Goal: Information Seeking & Learning: Learn about a topic

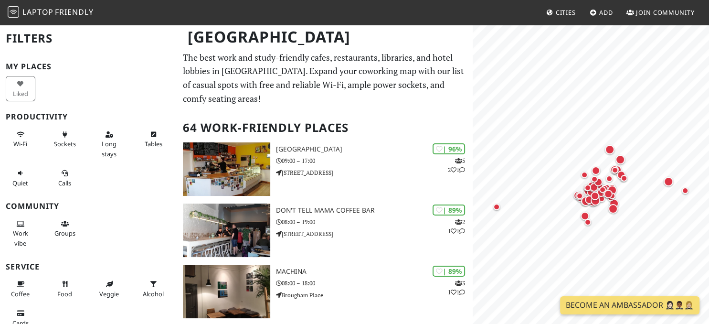
click at [393, 100] on p "The best work and study-friendly cafes, restaurants, libraries, and hotel lobbi…" at bounding box center [325, 78] width 284 height 55
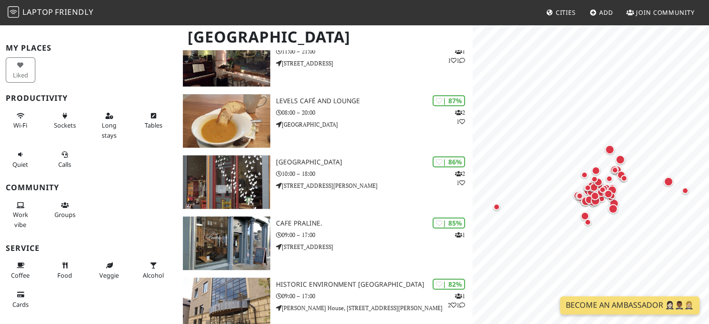
scroll to position [20, 0]
click at [14, 110] on button "Wi-Fi" at bounding box center [21, 118] width 30 height 25
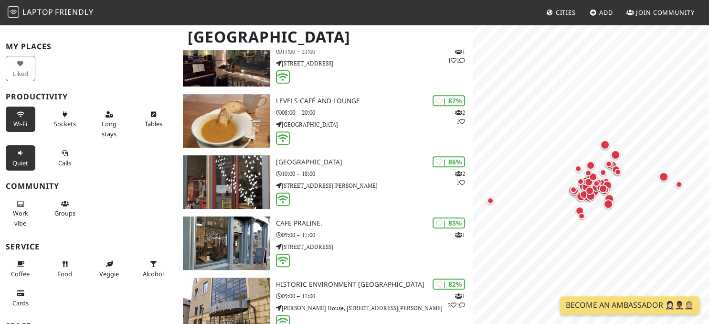
click at [28, 164] on span "Quiet" at bounding box center [20, 162] width 16 height 9
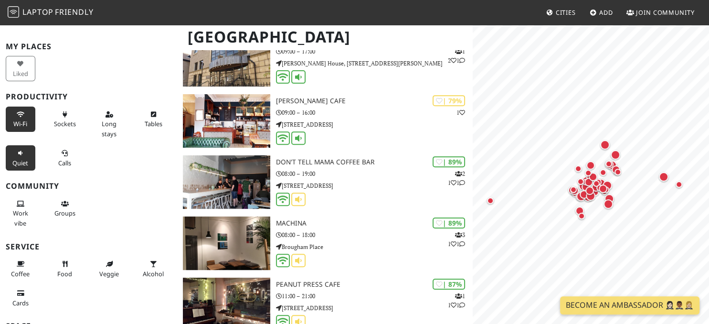
scroll to position [109, 0]
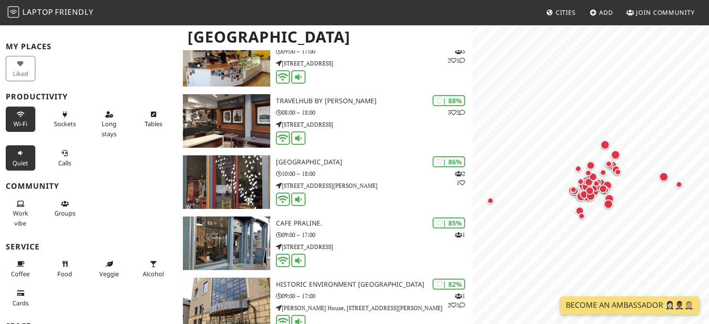
click at [26, 164] on span "Quiet" at bounding box center [20, 162] width 16 height 9
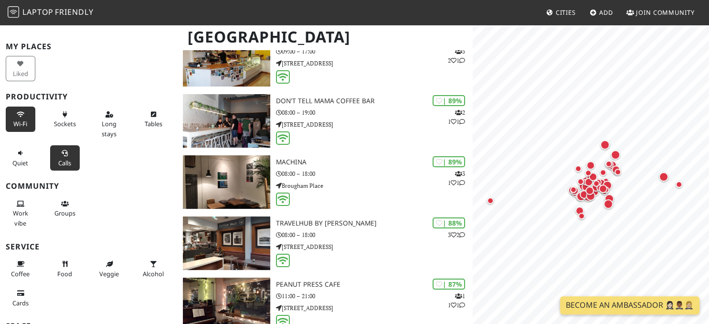
click at [62, 152] on icon at bounding box center [65, 153] width 8 height 6
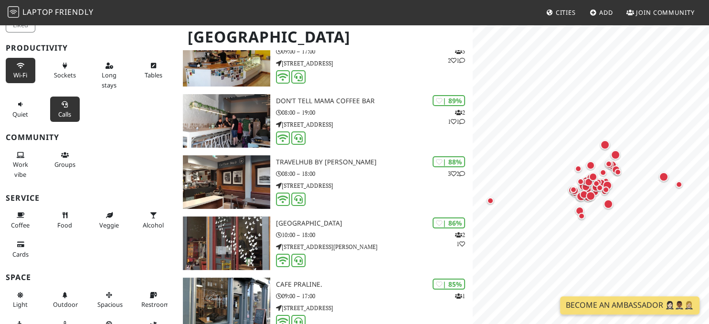
scroll to position [0, 0]
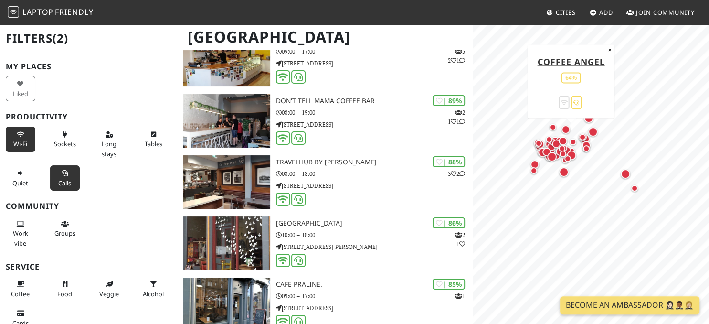
drag, startPoint x: 582, startPoint y: 169, endPoint x: 573, endPoint y: 159, distance: 13.2
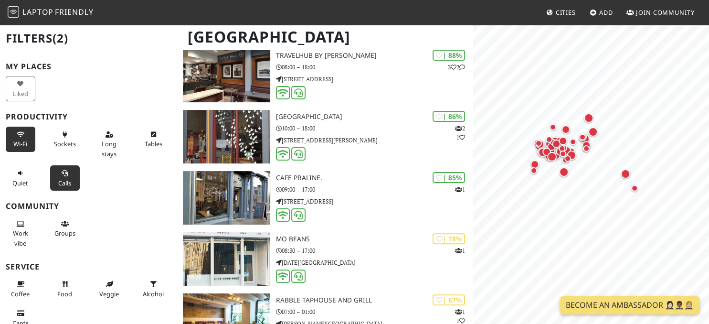
scroll to position [235, 0]
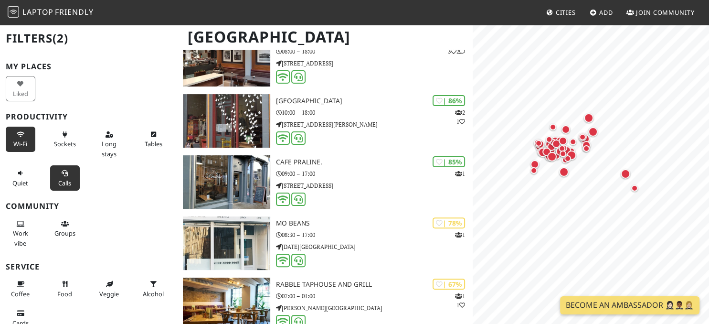
drag, startPoint x: 466, startPoint y: 43, endPoint x: 461, endPoint y: 50, distance: 8.2
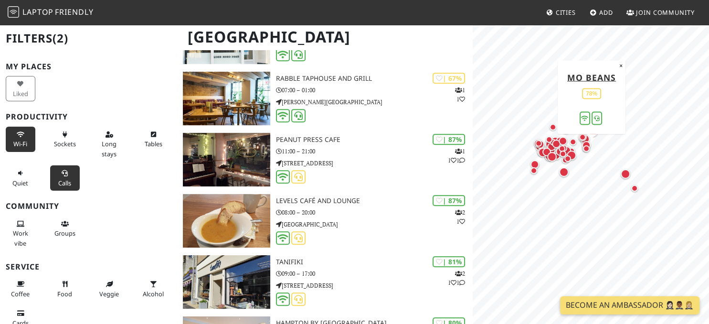
drag, startPoint x: 461, startPoint y: 50, endPoint x: 459, endPoint y: 67, distance: 16.9
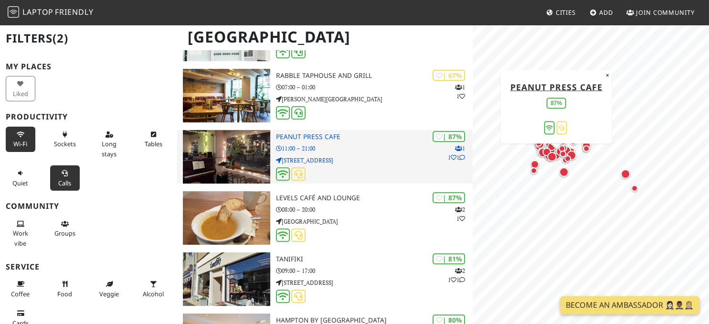
drag, startPoint x: 346, startPoint y: 154, endPoint x: 375, endPoint y: 156, distance: 29.2
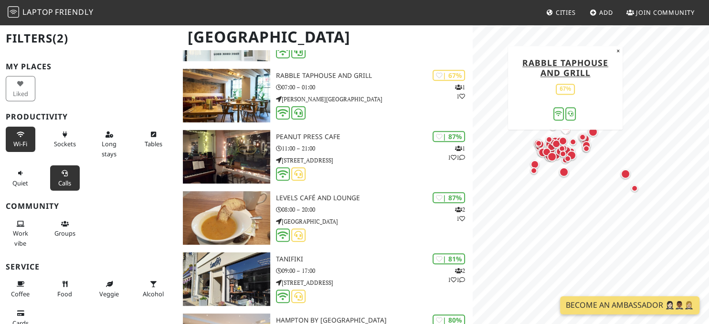
drag, startPoint x: 473, startPoint y: 54, endPoint x: 473, endPoint y: 44, distance: 10.5
click at [473, 43] on div "[GEOGRAPHIC_DATA]" at bounding box center [354, 43] width 709 height 38
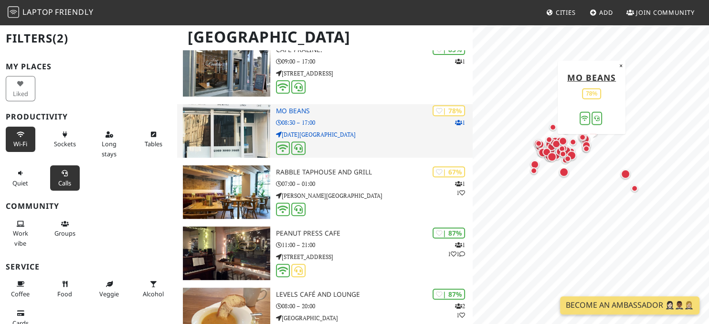
scroll to position [343, 0]
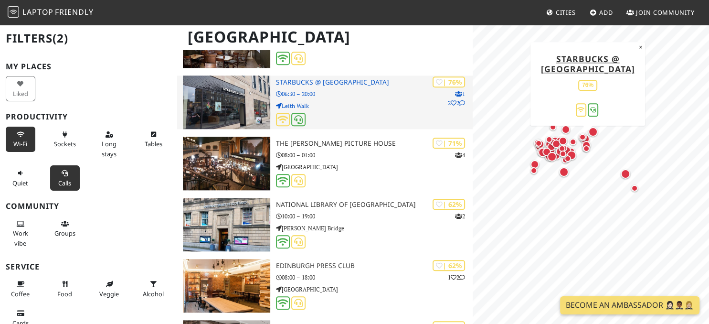
drag, startPoint x: 464, startPoint y: 127, endPoint x: 443, endPoint y: 113, distance: 25.8
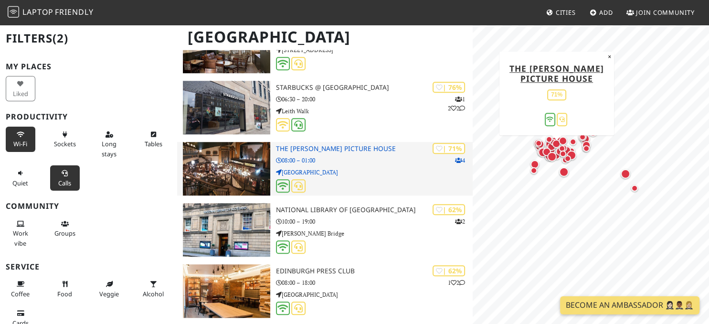
drag, startPoint x: 427, startPoint y: 183, endPoint x: 430, endPoint y: 148, distance: 35.4
drag, startPoint x: 452, startPoint y: 231, endPoint x: 451, endPoint y: 187, distance: 43.9
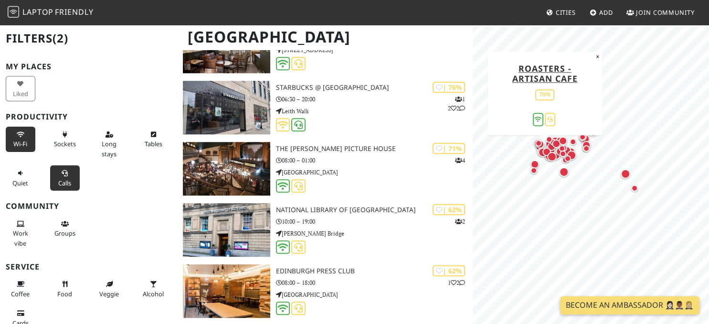
drag, startPoint x: 383, startPoint y: 103, endPoint x: 442, endPoint y: 79, distance: 63.4
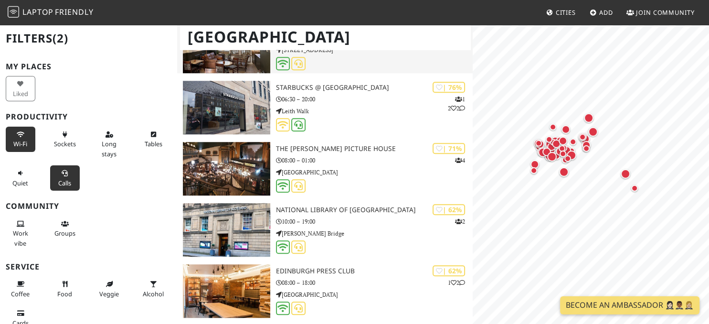
drag, startPoint x: 468, startPoint y: 62, endPoint x: 468, endPoint y: 57, distance: 5.3
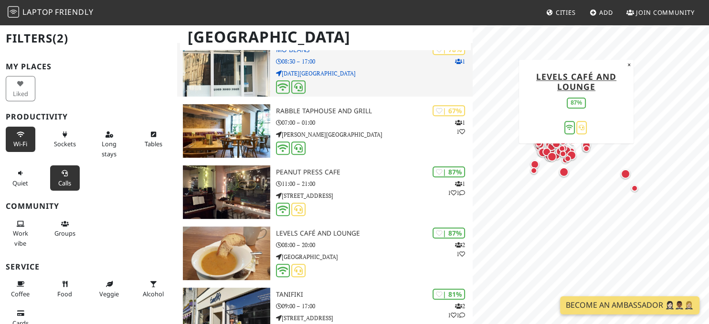
scroll to position [396, 0]
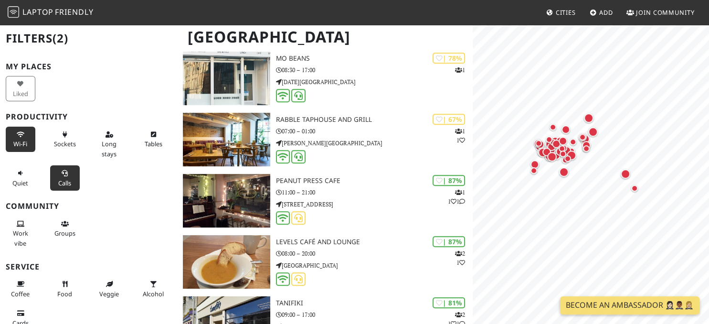
click at [51, 42] on h2 "Filters (2)" at bounding box center [89, 38] width 166 height 29
click at [68, 139] on button "Sockets" at bounding box center [65, 138] width 30 height 25
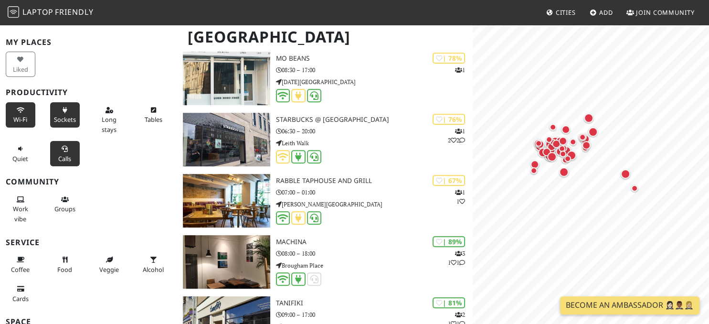
scroll to position [0, 0]
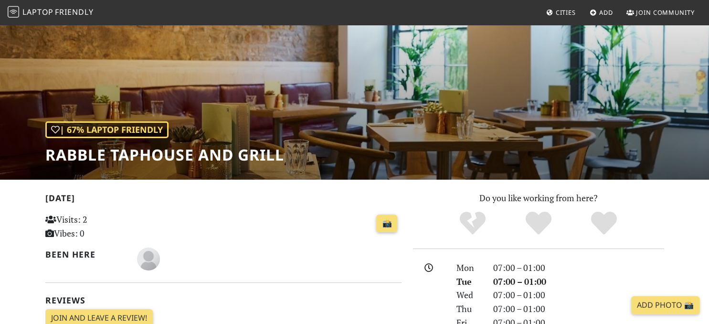
scroll to position [38, 0]
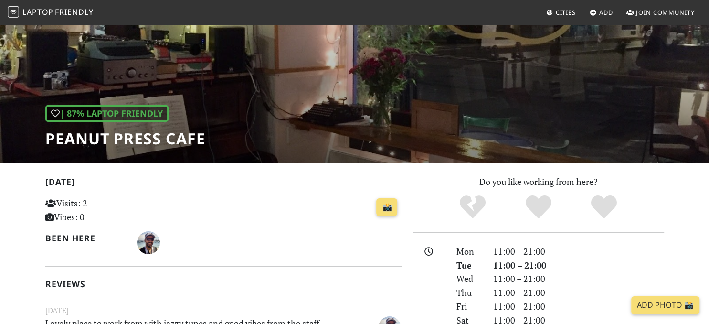
scroll to position [46, 0]
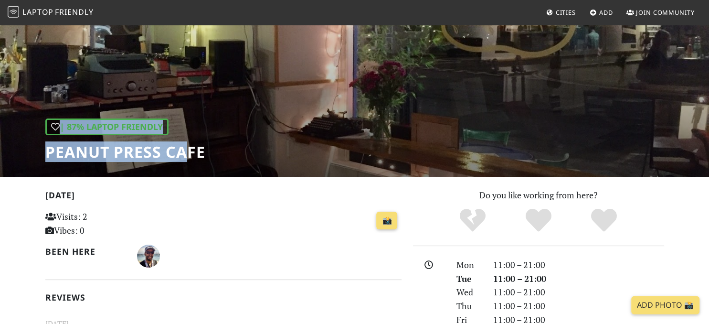
drag, startPoint x: 212, startPoint y: 156, endPoint x: 200, endPoint y: 147, distance: 14.4
click at [199, 147] on div "| 87% Laptop Friendly Peanut Press Cafe" at bounding box center [354, 77] width 709 height 199
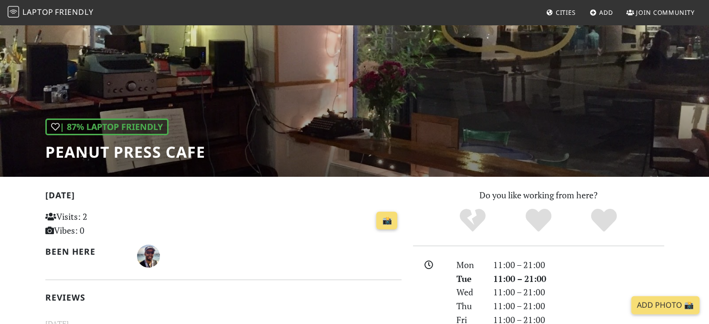
click at [208, 149] on div "| 87% Laptop Friendly Peanut Press Cafe" at bounding box center [354, 77] width 709 height 199
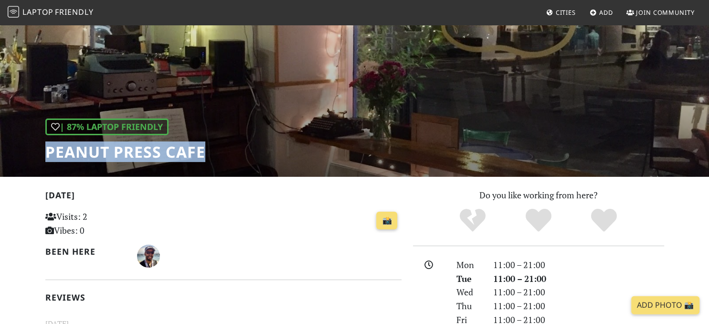
drag, startPoint x: 202, startPoint y: 153, endPoint x: 46, endPoint y: 160, distance: 156.7
click at [46, 160] on h1 "Peanut Press Cafe" at bounding box center [125, 152] width 160 height 18
copy h1 "Peanut Press Cafe"
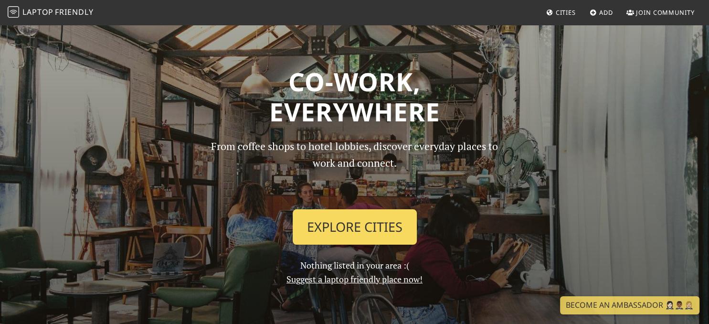
click at [367, 211] on link "Explore Cities" at bounding box center [355, 226] width 124 height 35
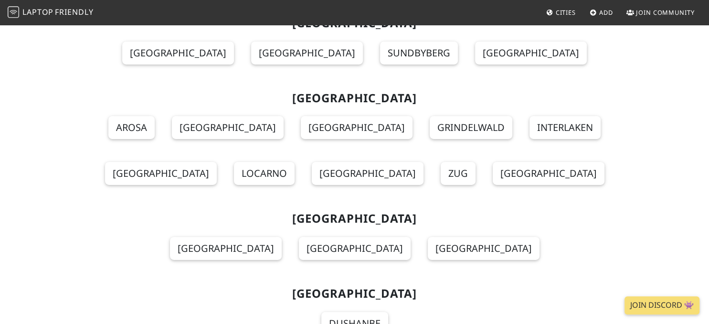
scroll to position [10471, 0]
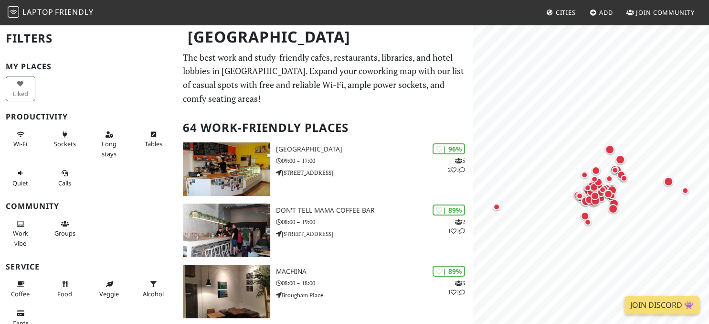
drag, startPoint x: 411, startPoint y: 82, endPoint x: 409, endPoint y: 77, distance: 6.0
click at [409, 77] on p "The best work and study-friendly cafes, restaurants, libraries, and hotel lobbi…" at bounding box center [325, 78] width 284 height 55
click at [335, 103] on p "The best work and study-friendly cafes, restaurants, libraries, and hotel lobbi…" at bounding box center [325, 78] width 284 height 55
